Goal: Find specific page/section

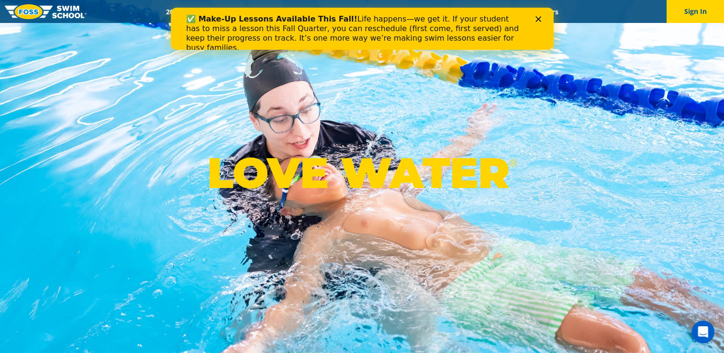
click at [540, 18] on icon "Close" at bounding box center [538, 19] width 6 height 6
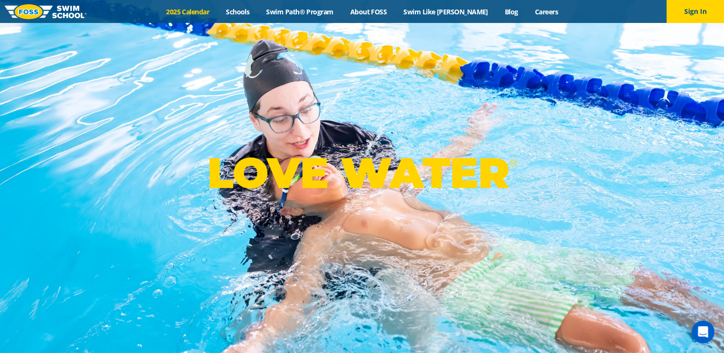
click at [210, 12] on link "2025 Calendar" at bounding box center [188, 11] width 60 height 9
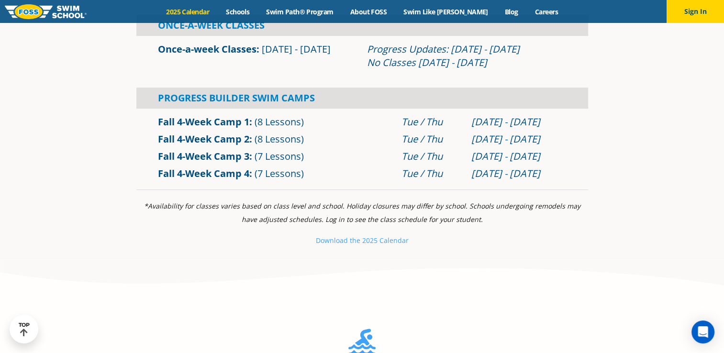
scroll to position [670, 0]
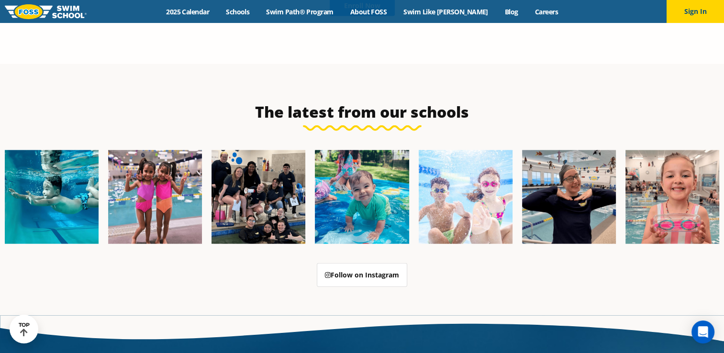
scroll to position [2430, 0]
